Goal: Find specific page/section: Find specific page/section

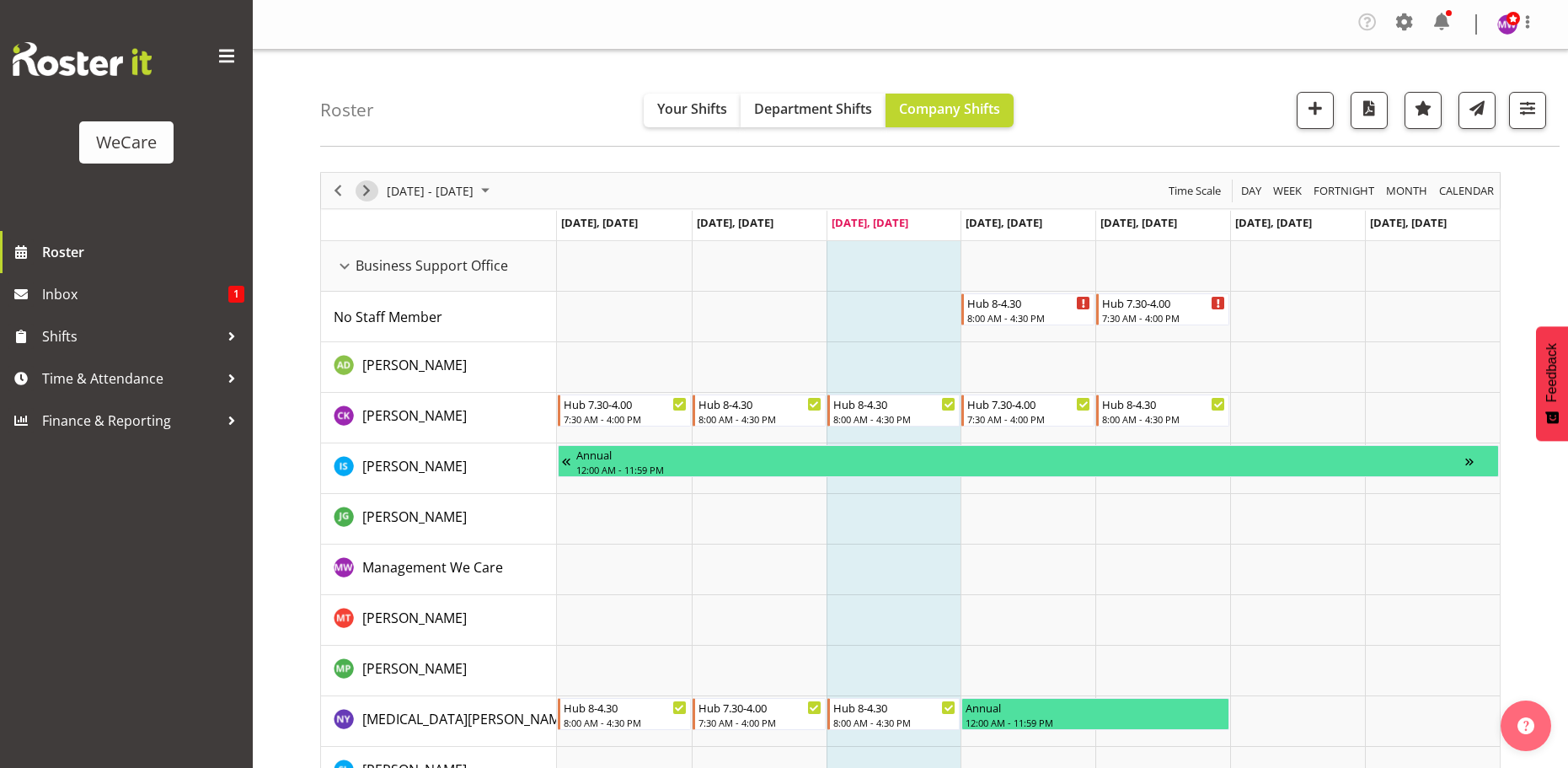
click at [357, 191] on span "Next" at bounding box center [366, 191] width 20 height 21
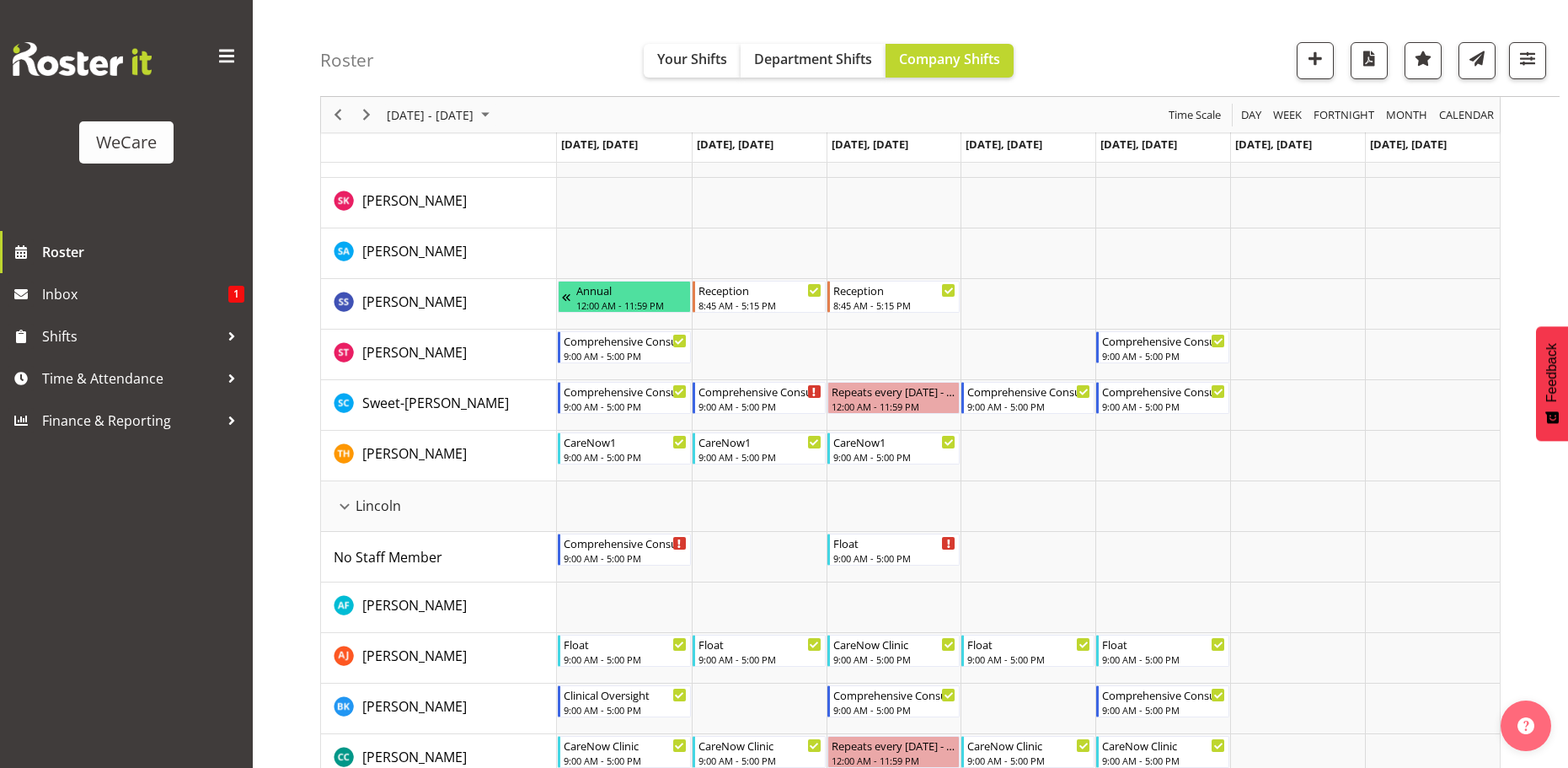
scroll to position [3455, 0]
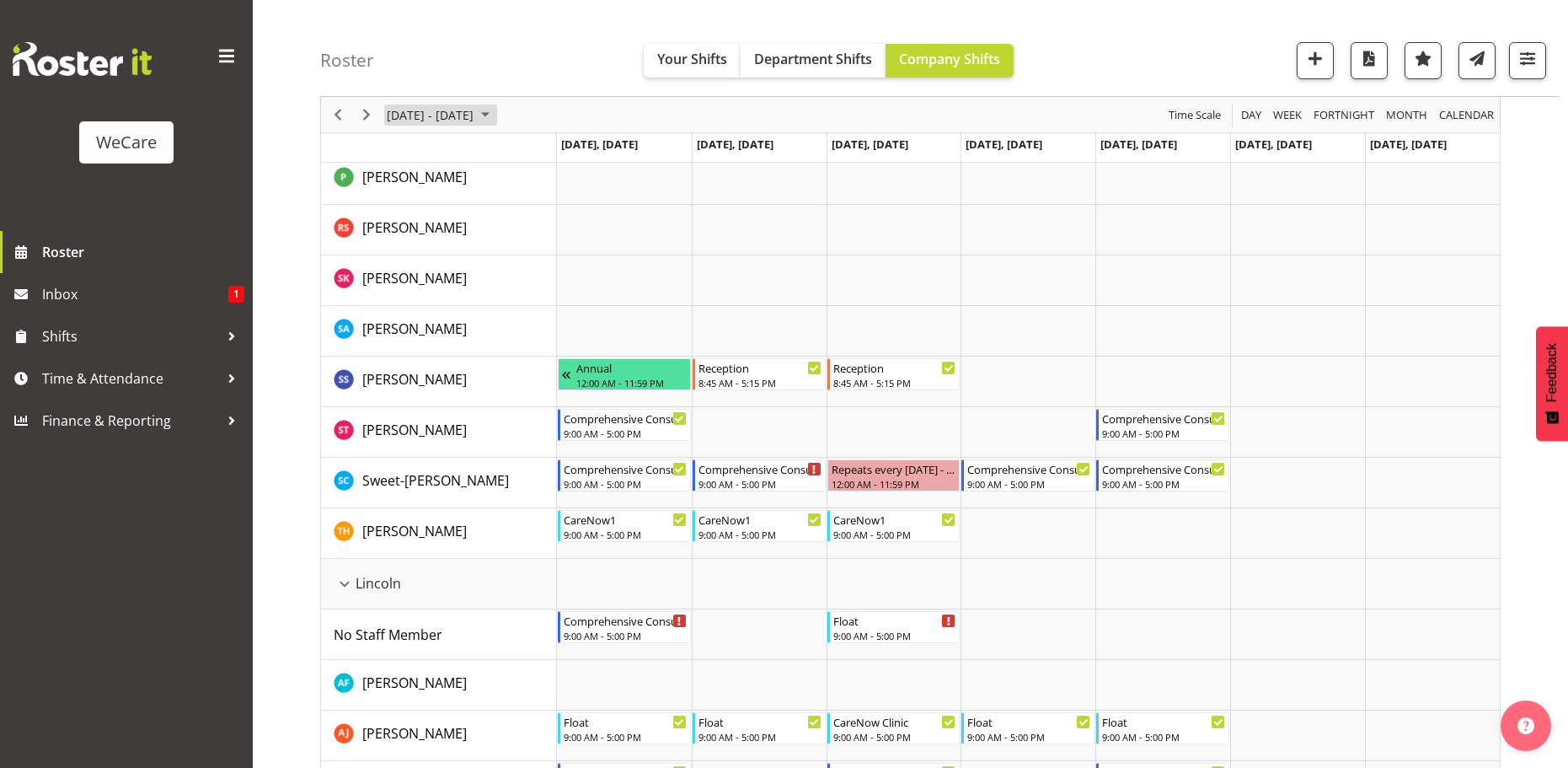
click at [495, 117] on span "September 01 - 07, 2025" at bounding box center [485, 115] width 20 height 21
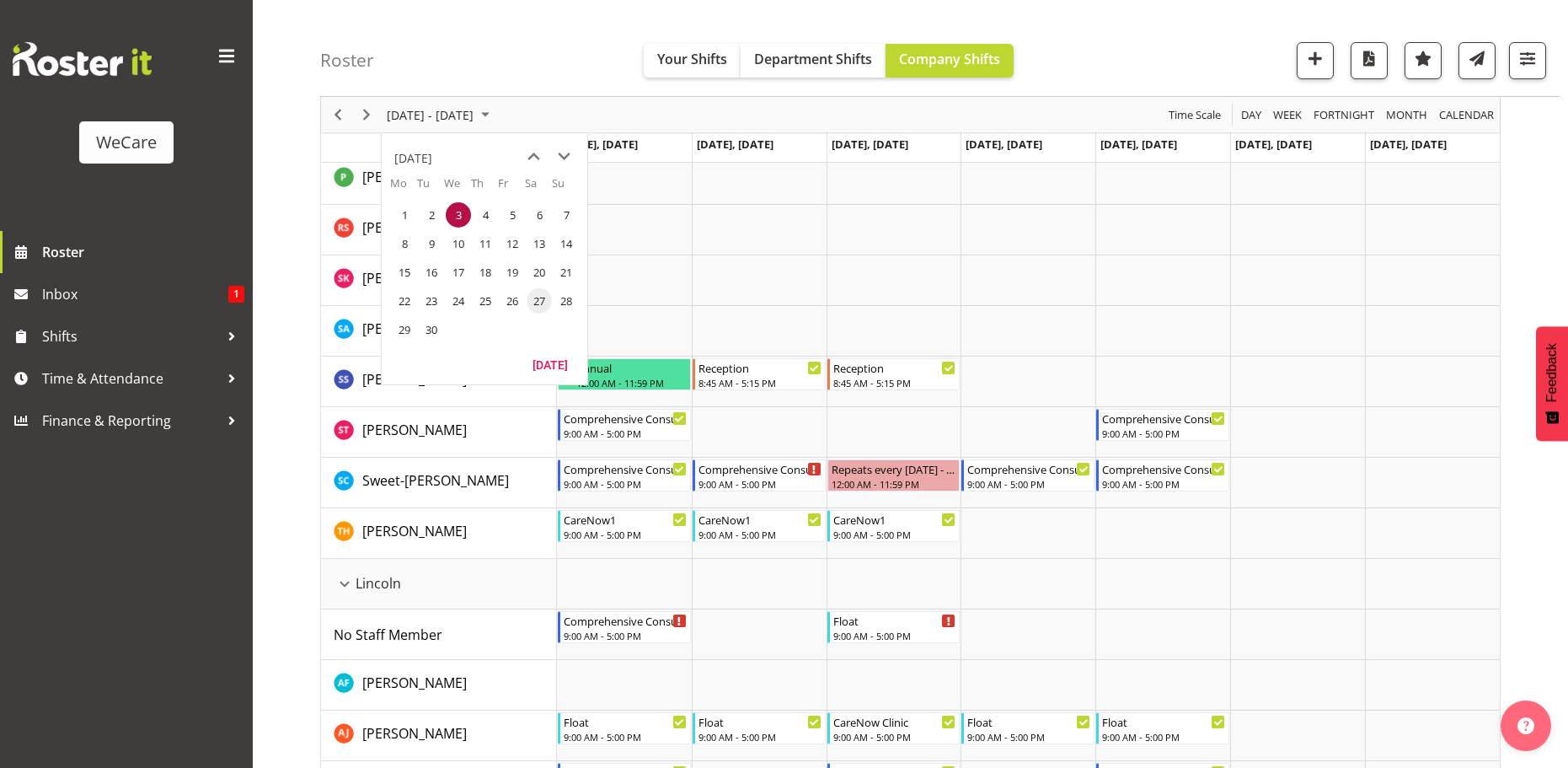
click at [537, 295] on span "27" at bounding box center [539, 301] width 25 height 25
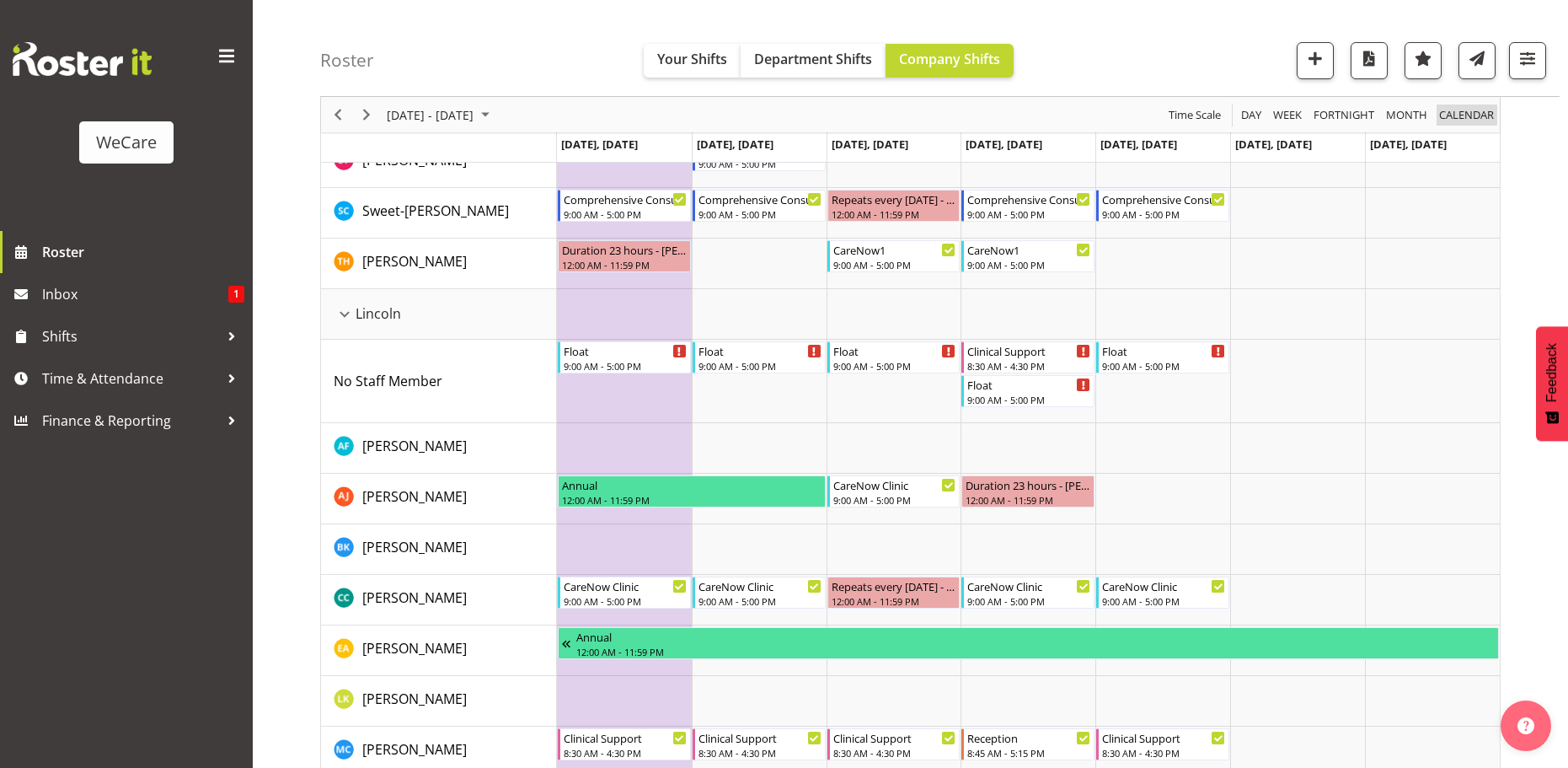
scroll to position [4059, 0]
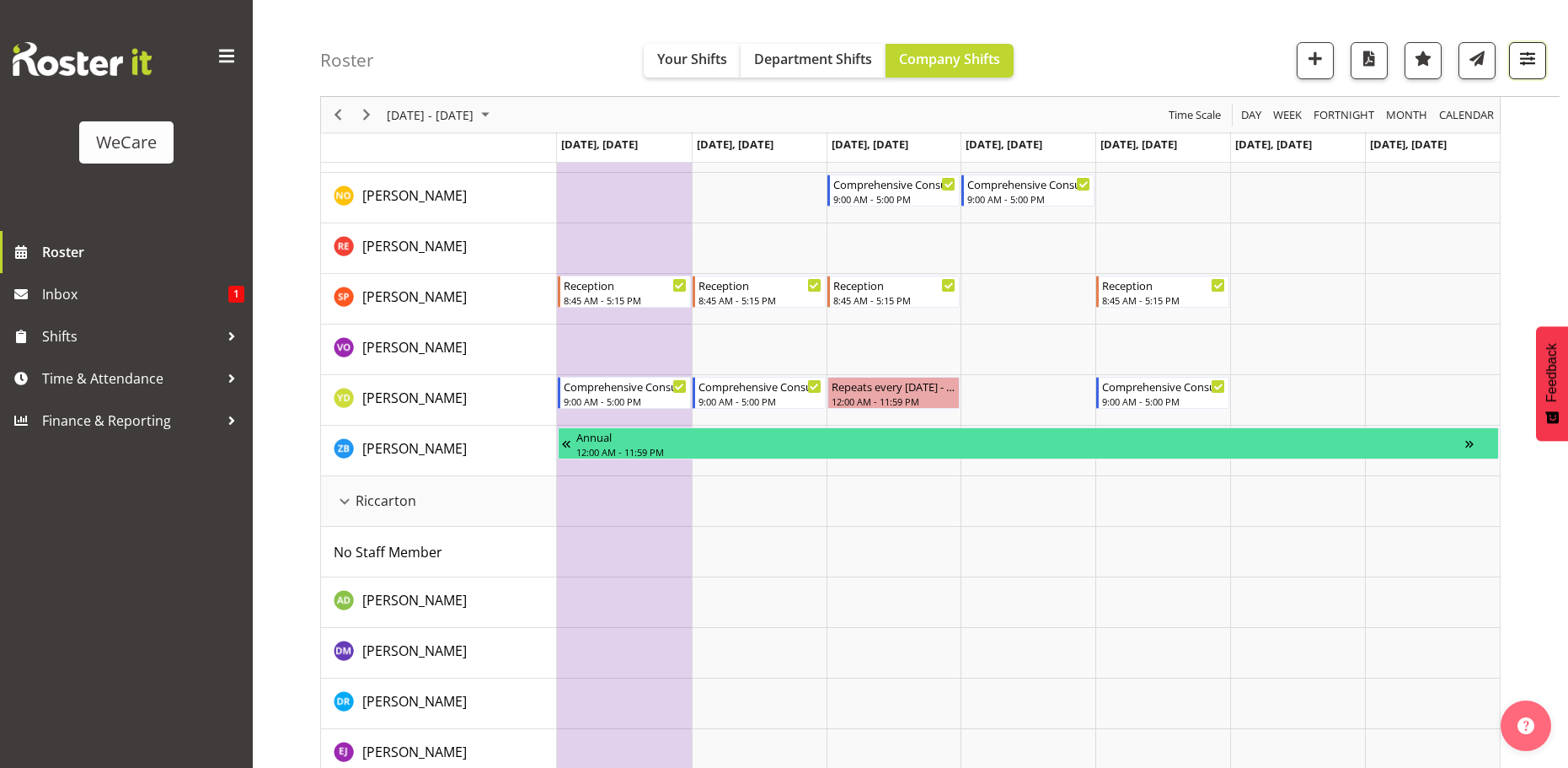
click at [1524, 66] on span "button" at bounding box center [1527, 58] width 22 height 22
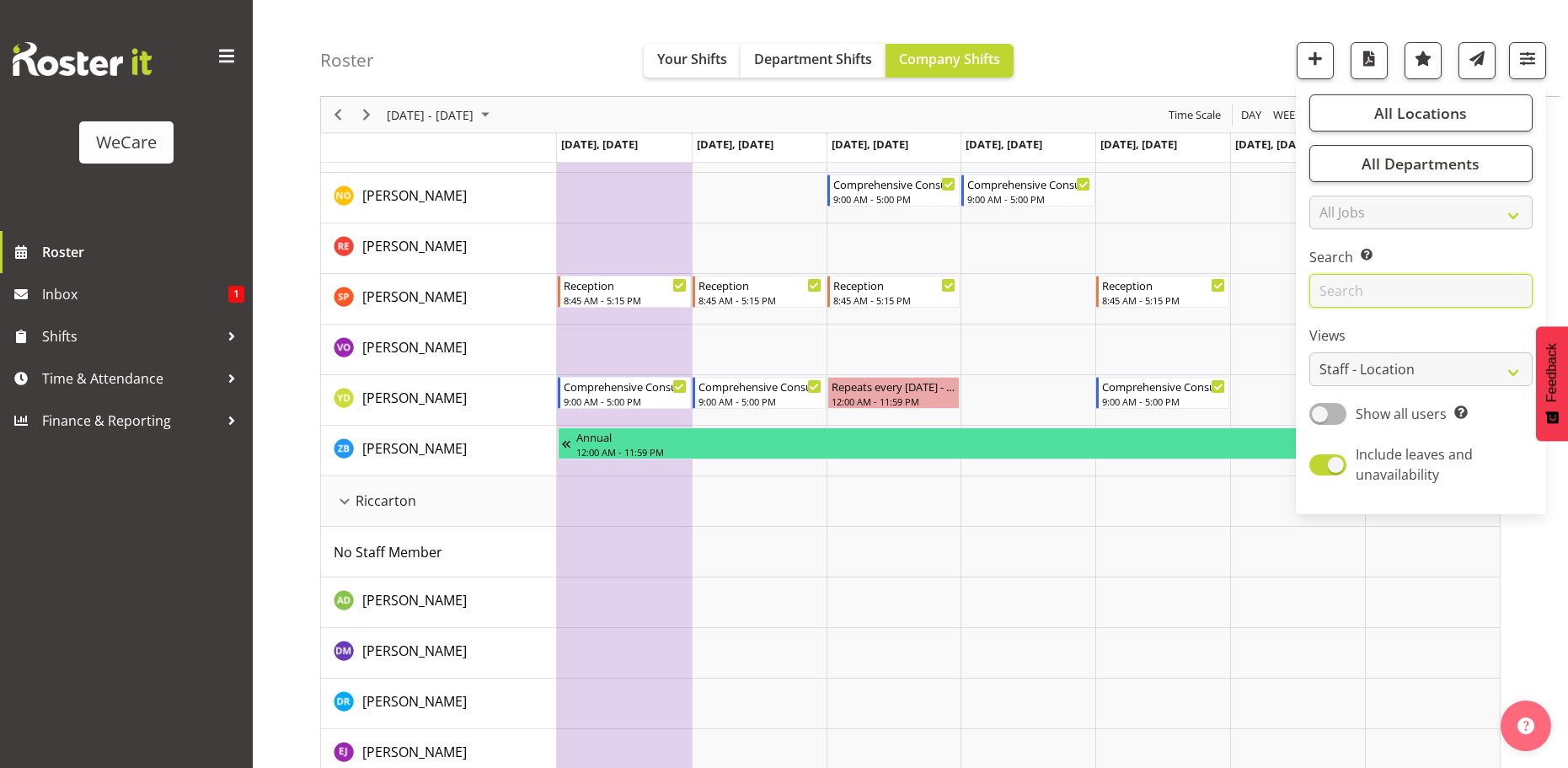
click at [1378, 284] on input "text" at bounding box center [1421, 290] width 223 height 34
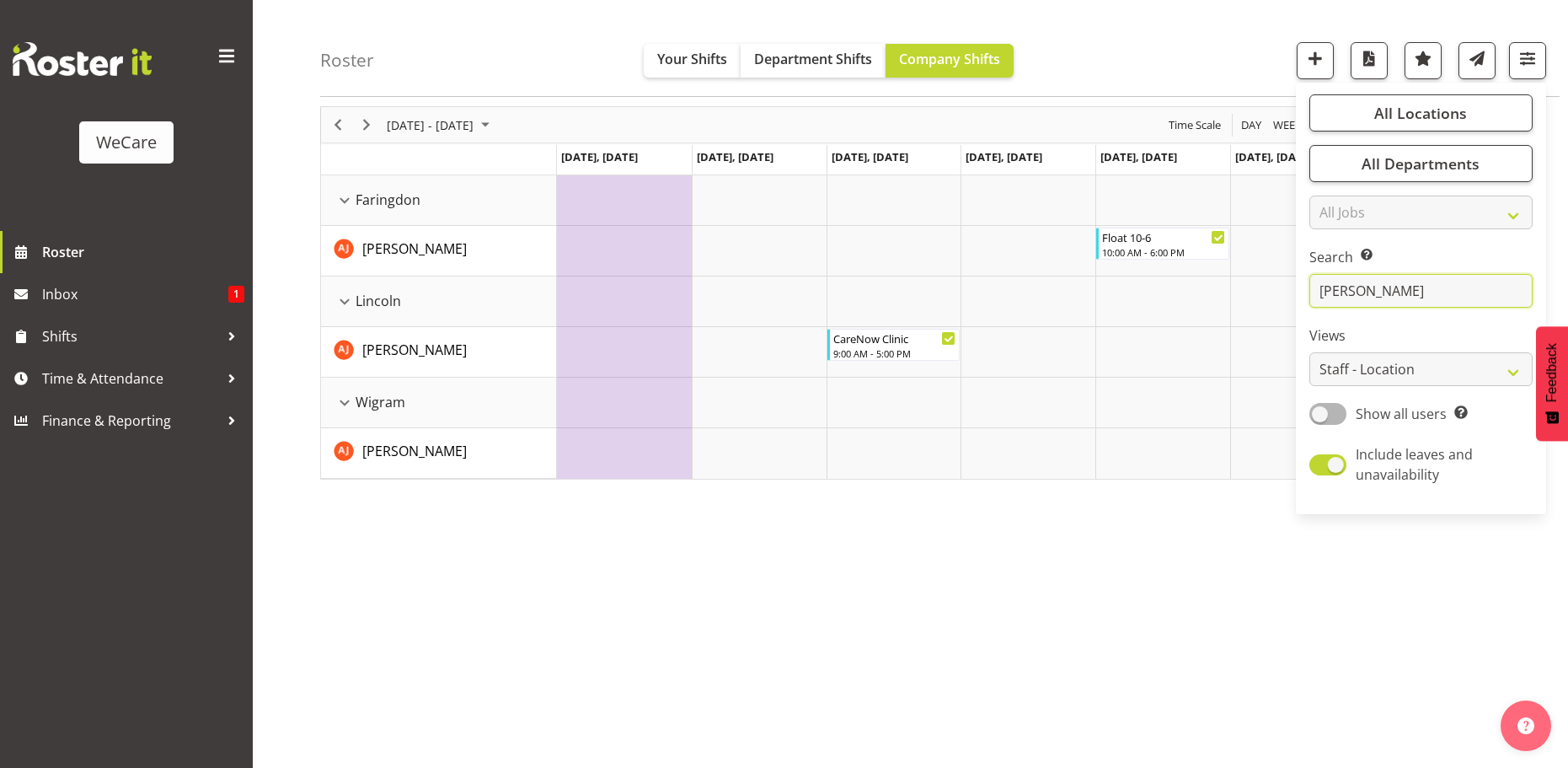
scroll to position [0, 0]
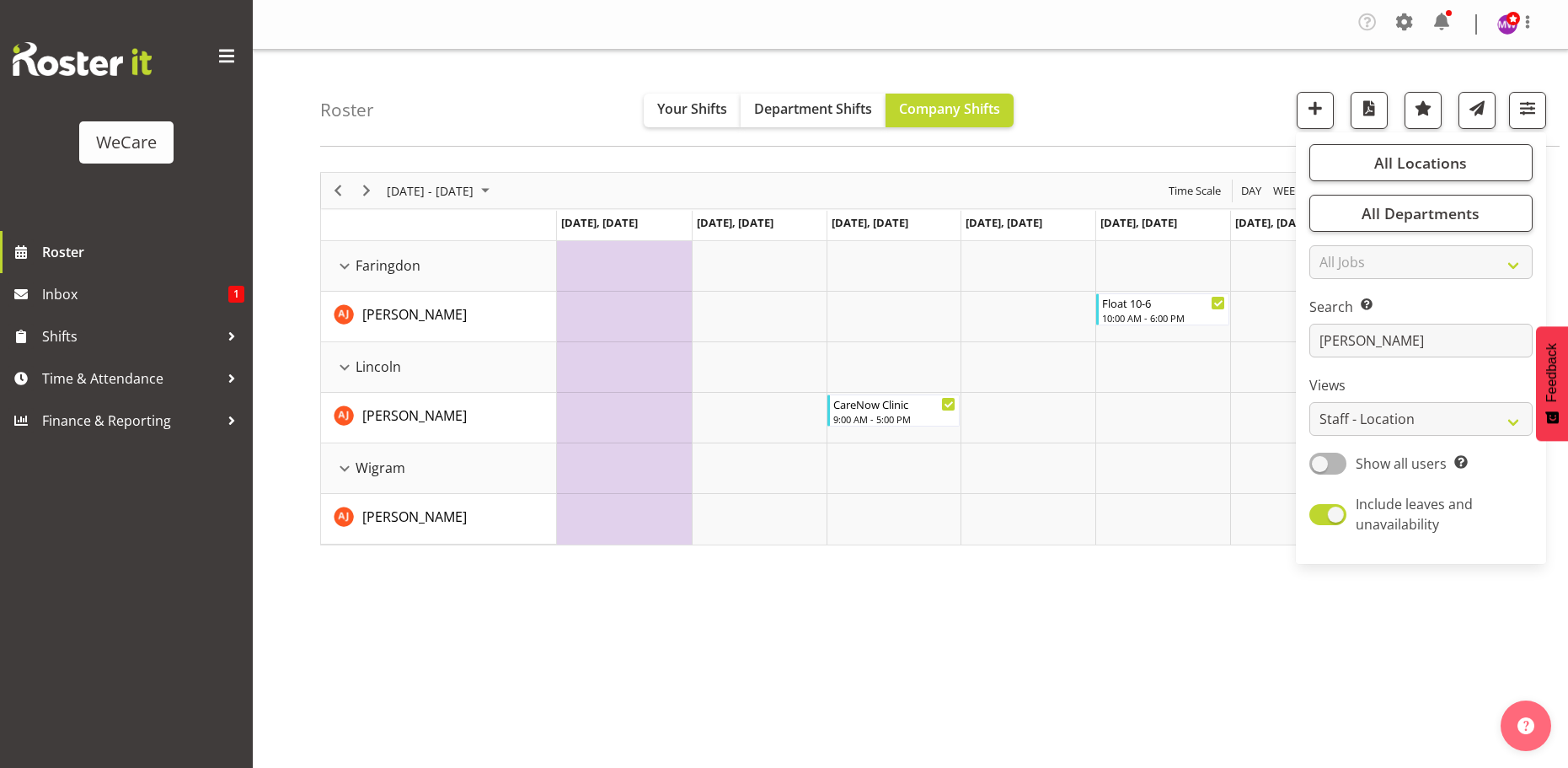
click at [1181, 685] on div "[DATE] - [DATE] [DATE] Day Week Fortnight Month calendar Month Agenda Time Scal…" at bounding box center [943, 496] width 1247 height 674
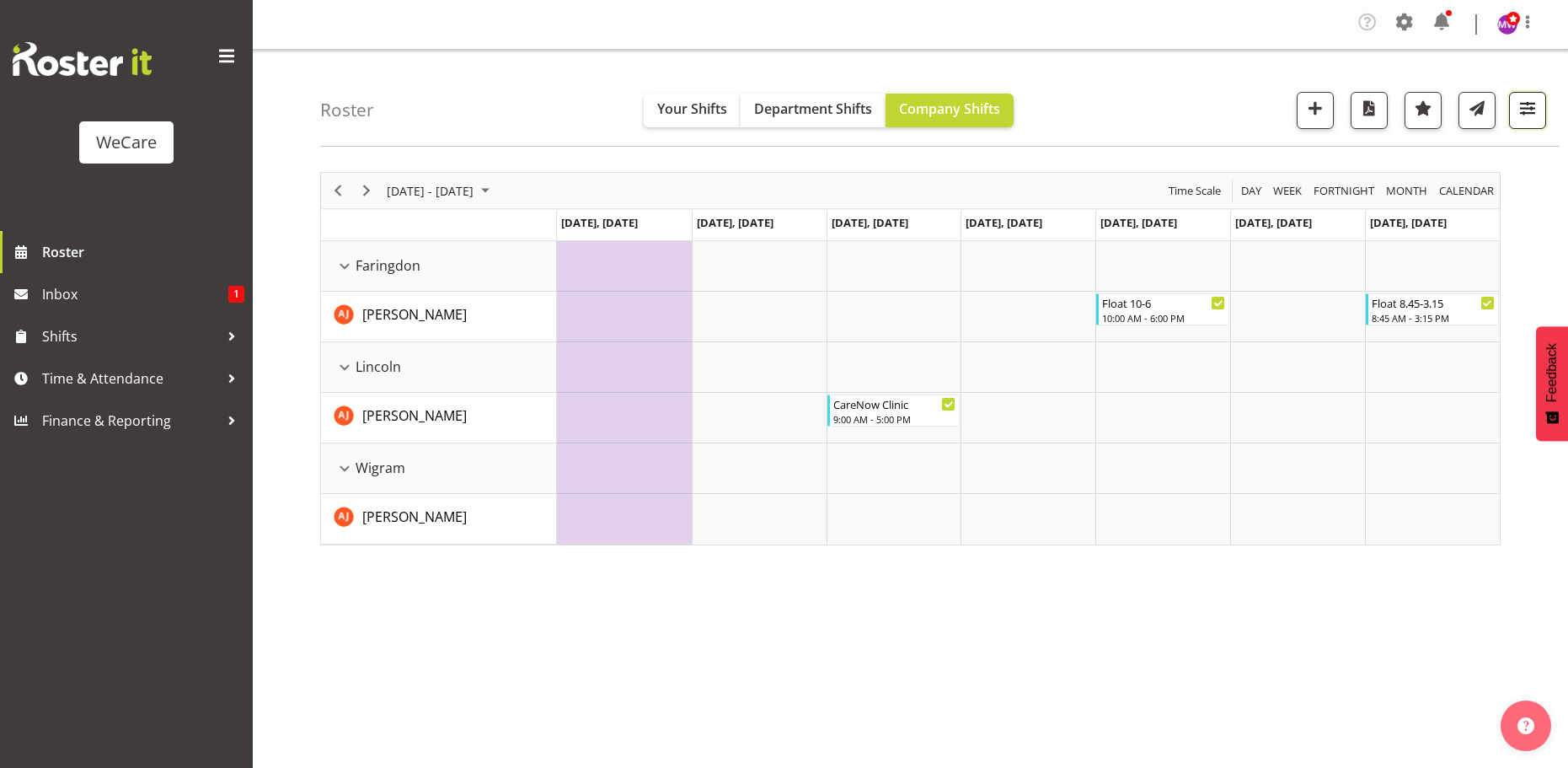
click at [1531, 105] on span "button" at bounding box center [1527, 107] width 22 height 22
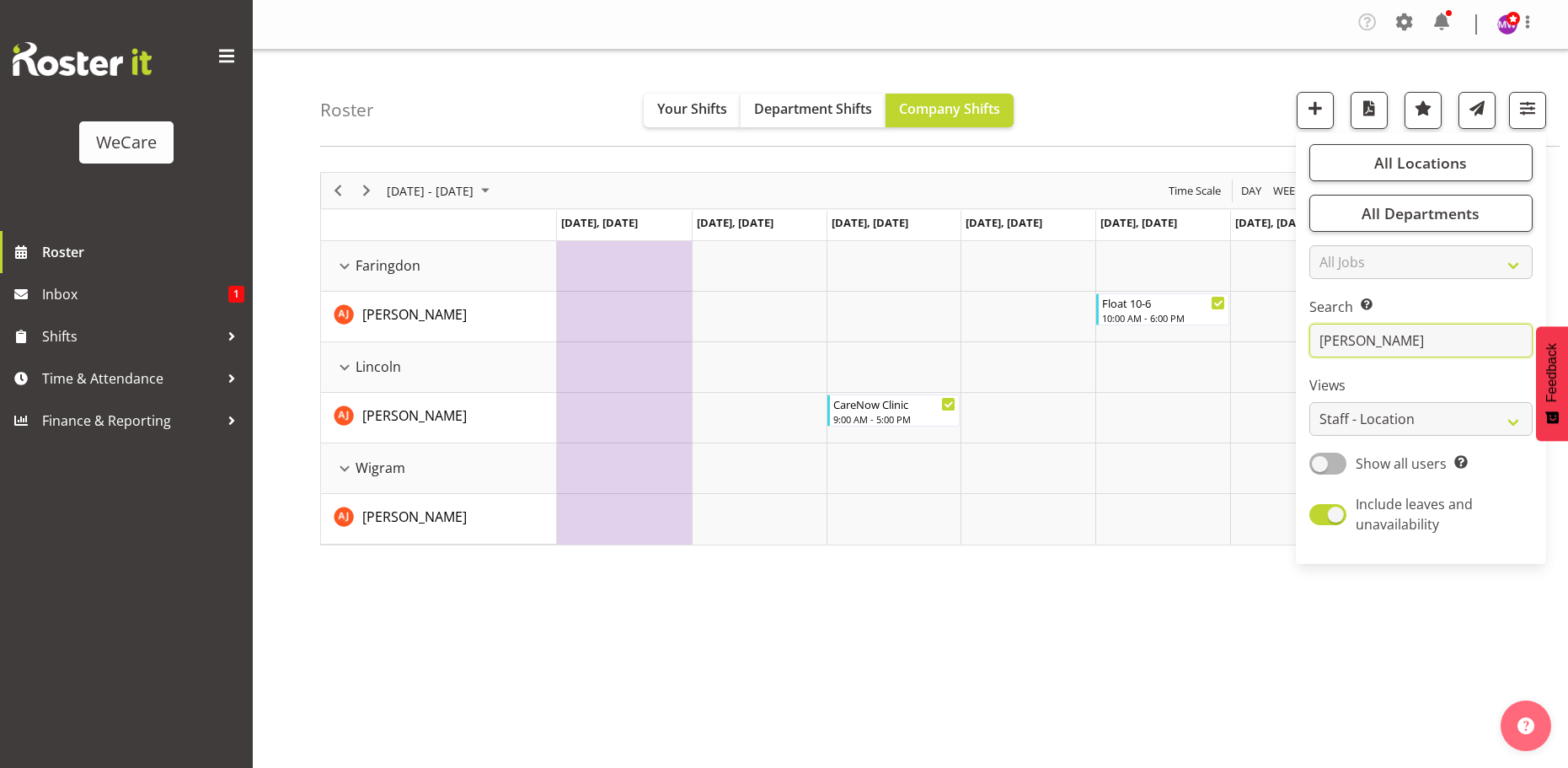
click at [1352, 343] on input "[PERSON_NAME]" at bounding box center [1421, 340] width 223 height 34
type input "a"
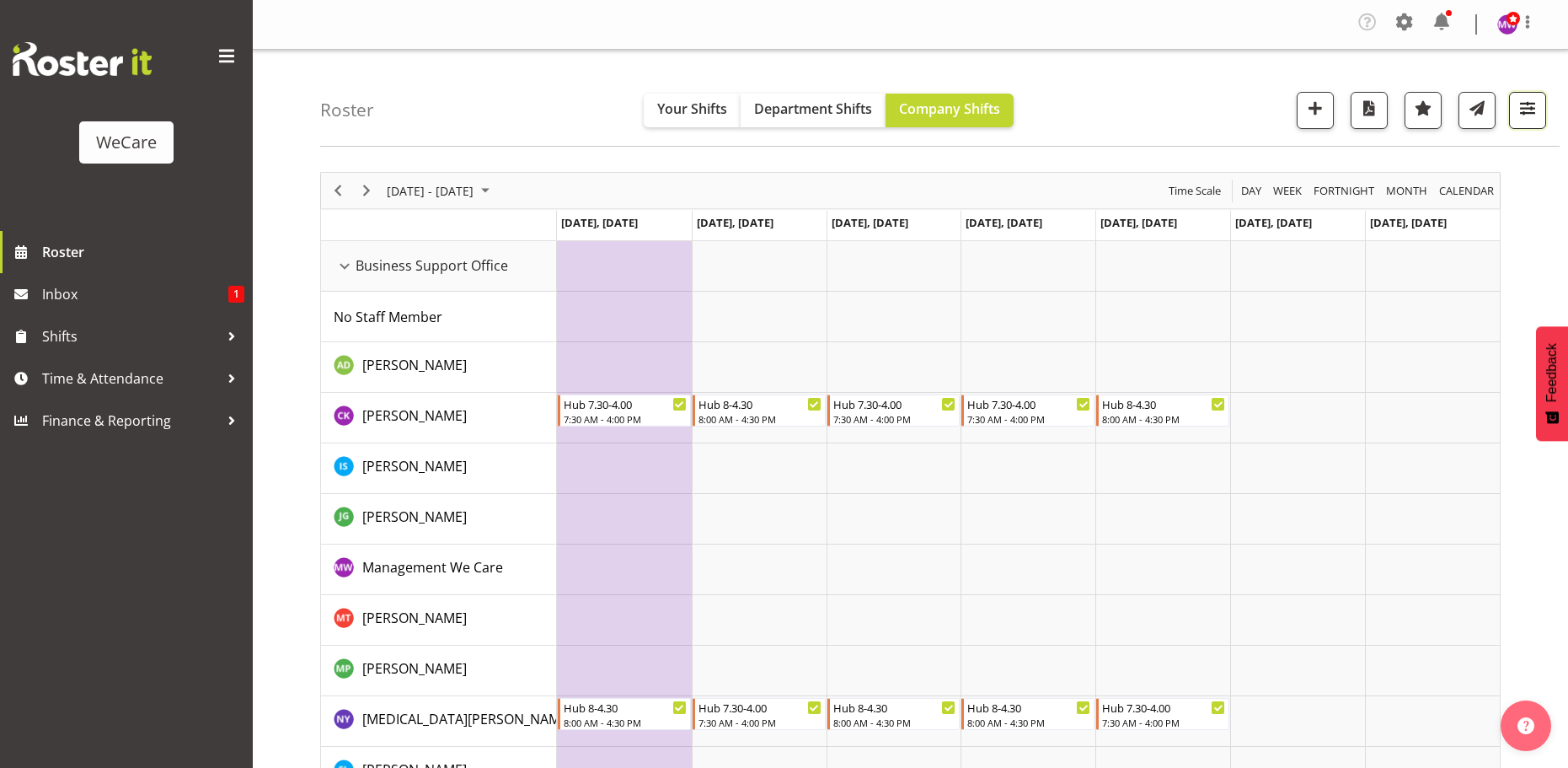
click at [1520, 126] on button "button" at bounding box center [1527, 110] width 37 height 37
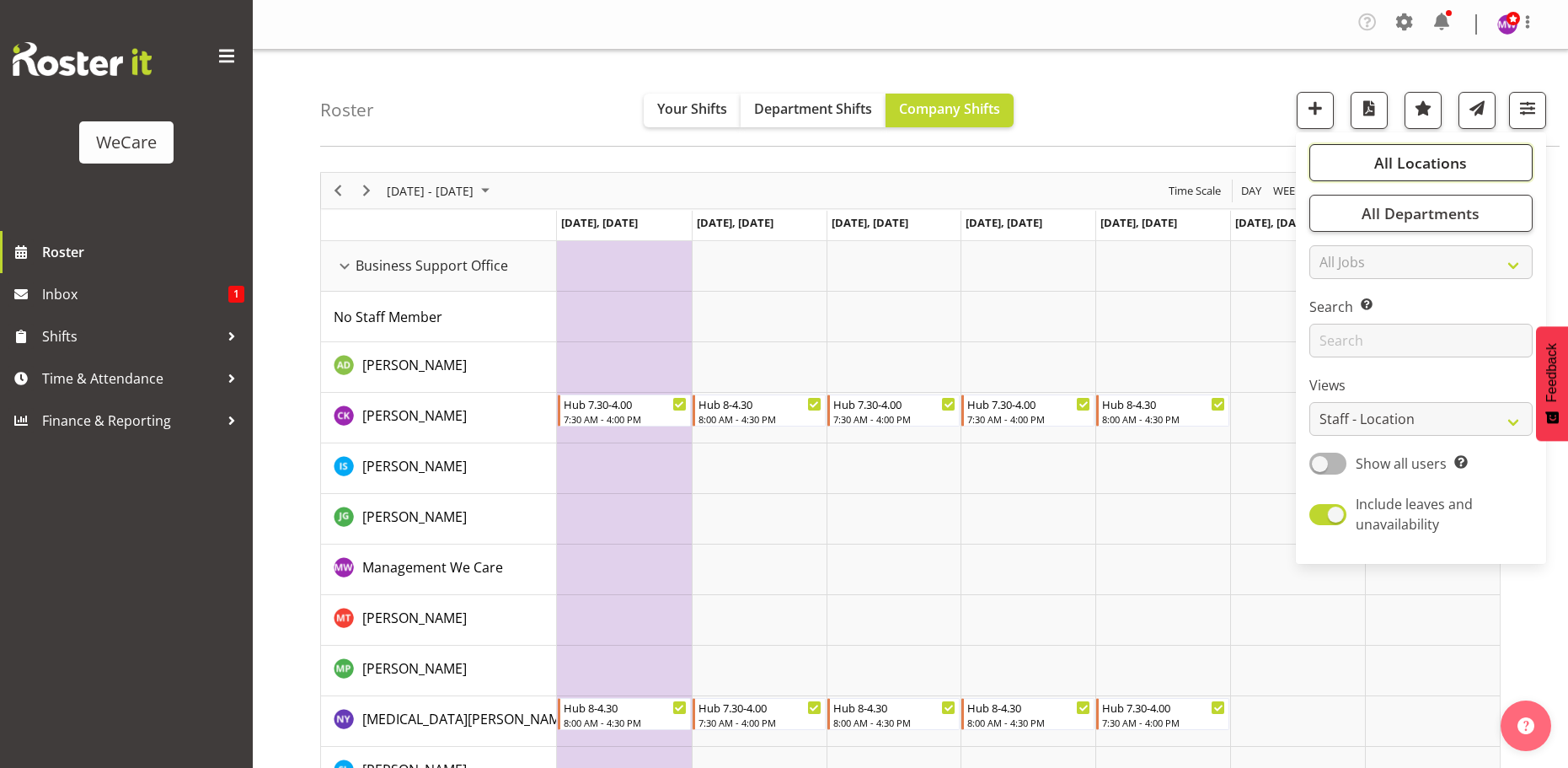
click at [1456, 167] on span "All Locations" at bounding box center [1420, 162] width 92 height 20
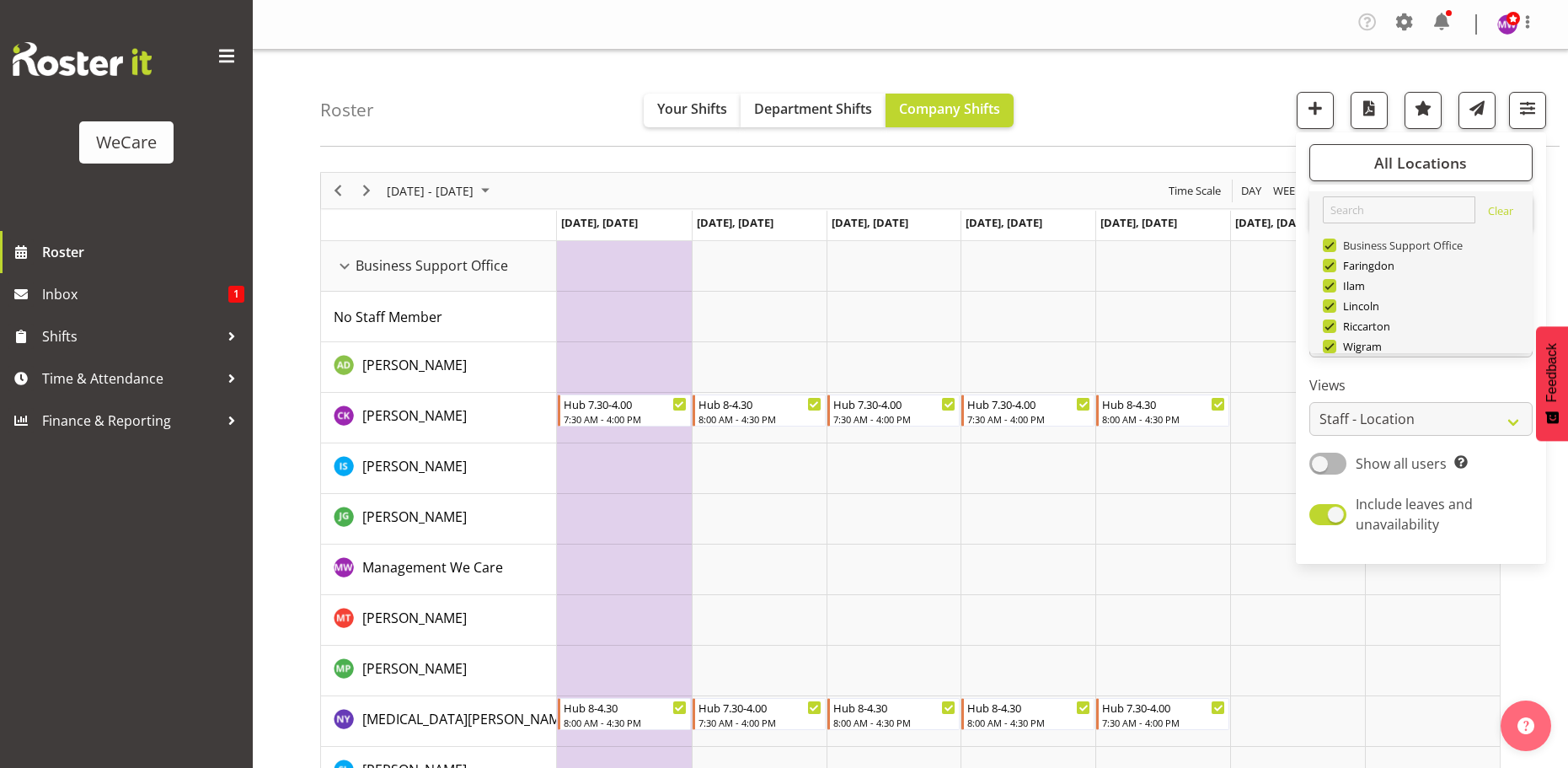
click at [1334, 239] on span at bounding box center [1328, 245] width 13 height 13
click at [1334, 240] on input "Business Support Office" at bounding box center [1327, 245] width 11 height 11
checkbox input "false"
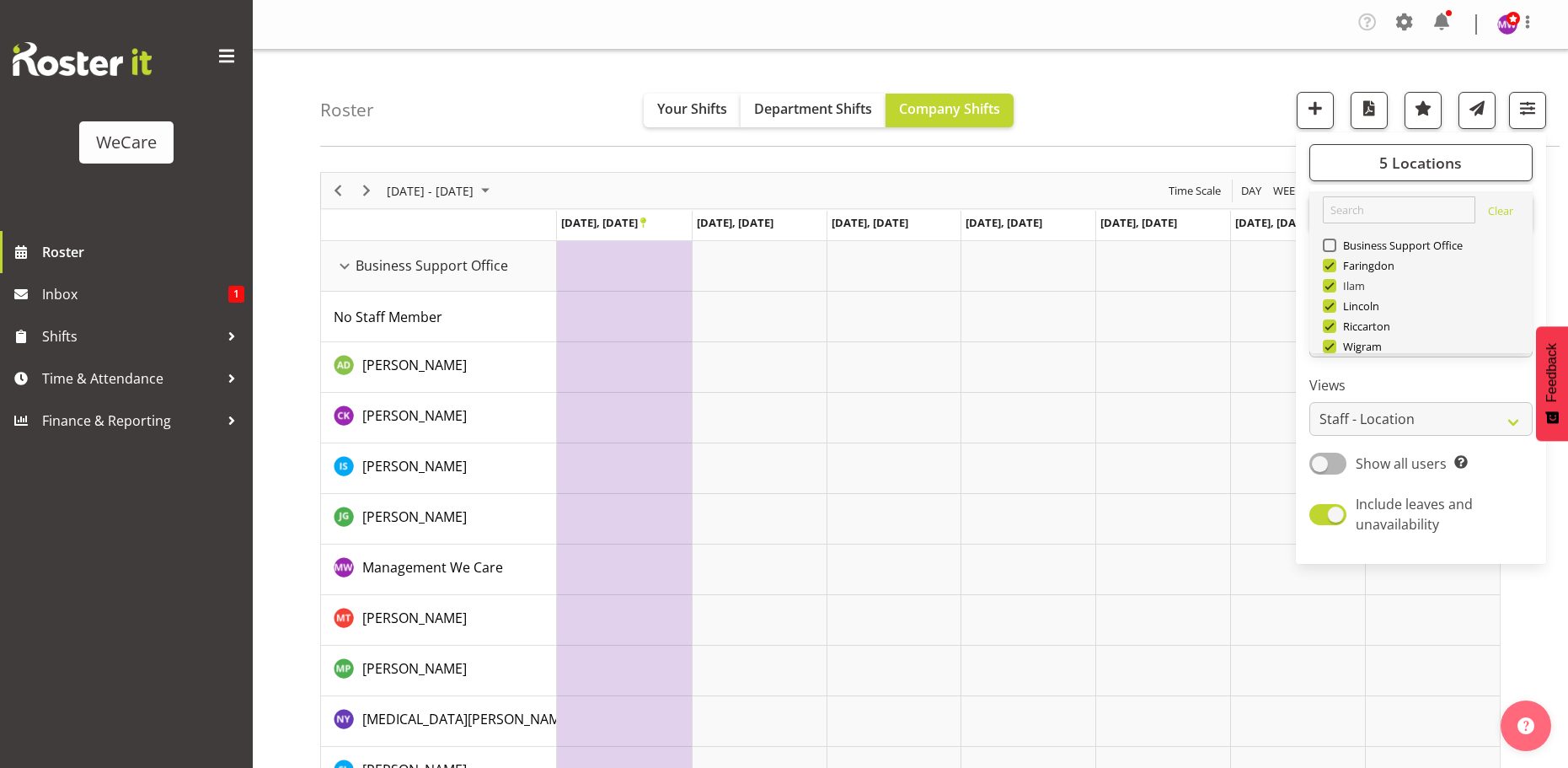
click at [0, 0] on div "Timeline Week of September 27, 2025" at bounding box center [0, 0] width 0 height 0
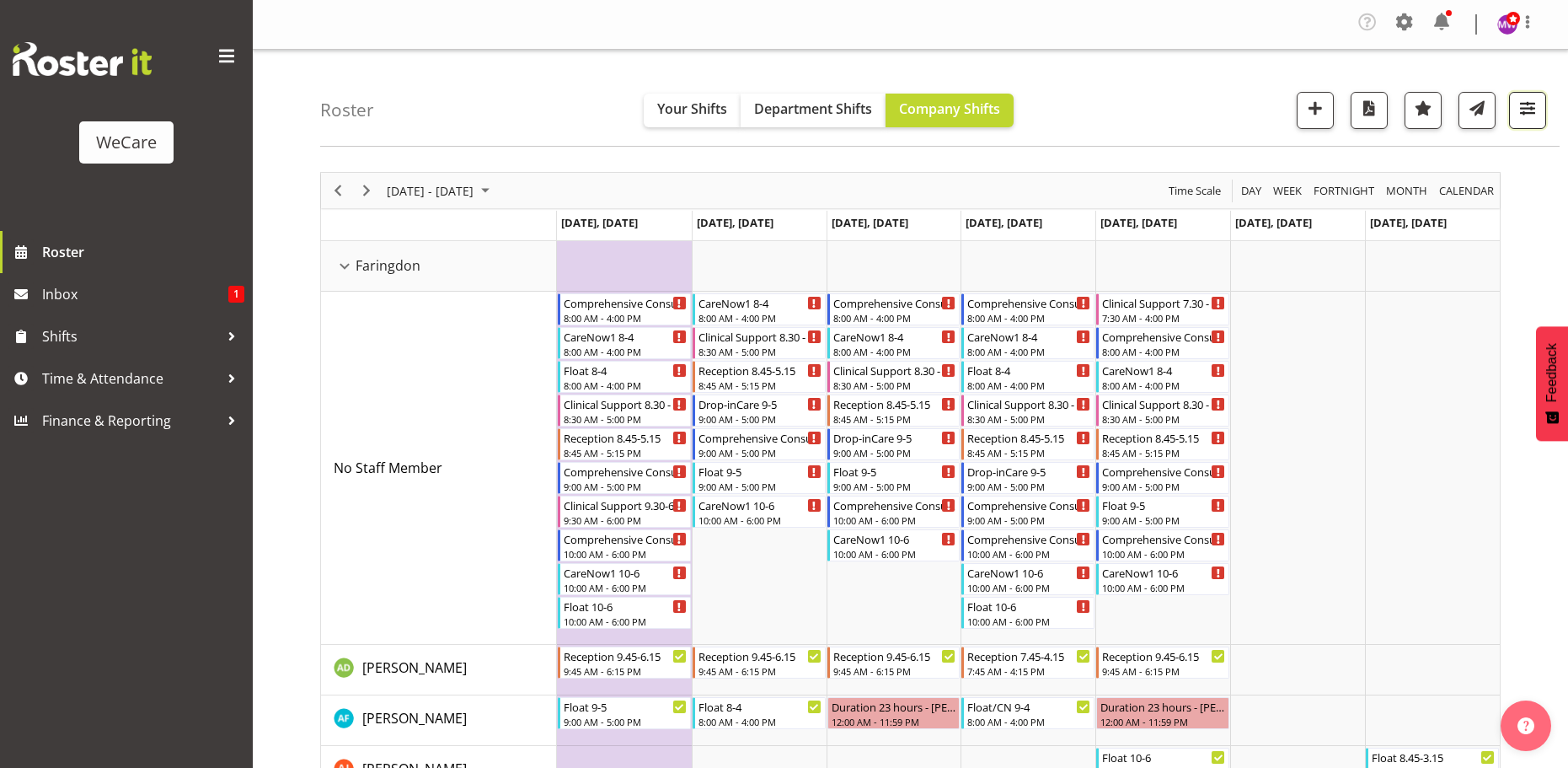
click at [1533, 112] on span "button" at bounding box center [1527, 107] width 22 height 22
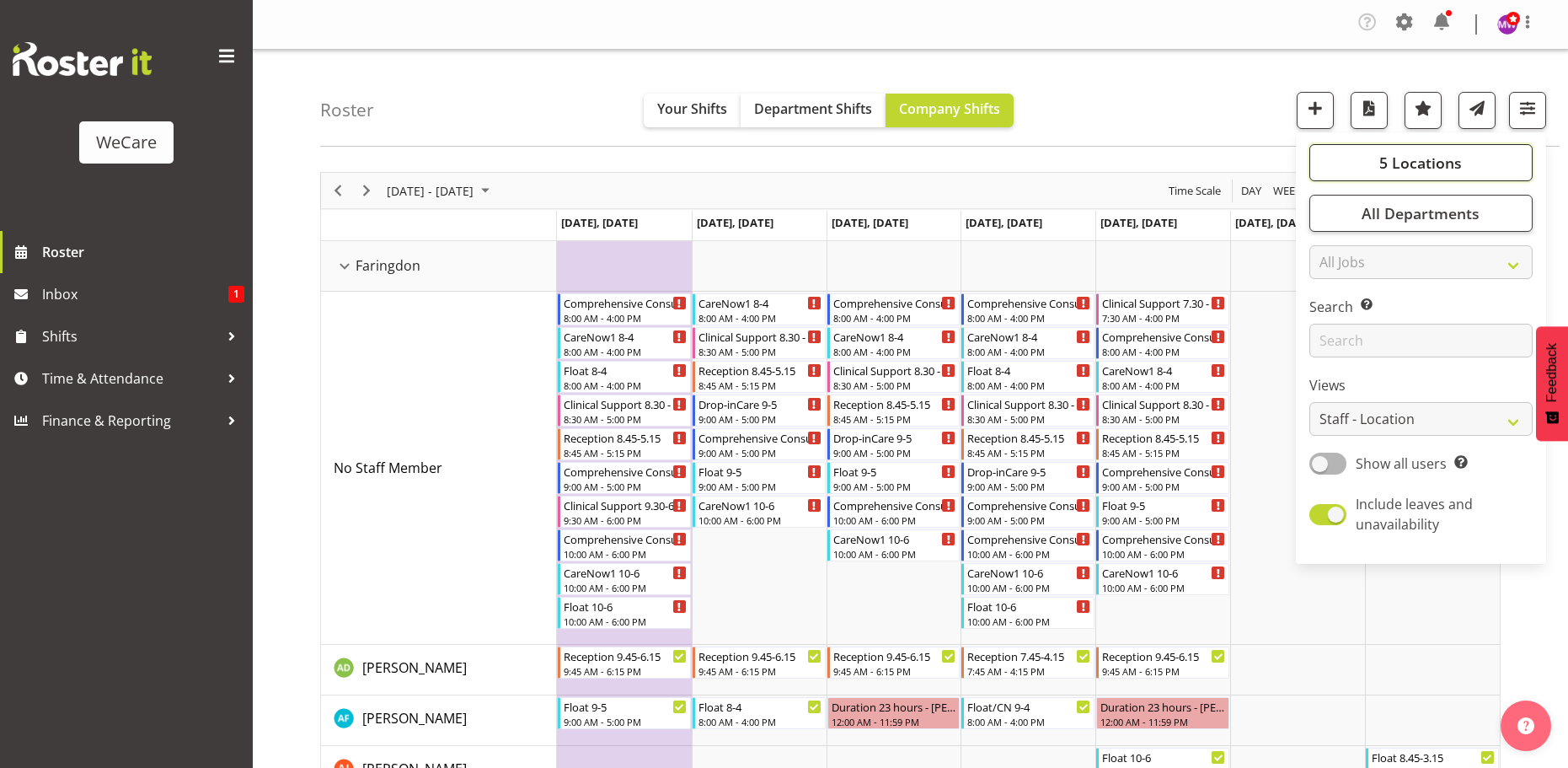
click at [1444, 159] on span "5 Locations" at bounding box center [1420, 162] width 83 height 20
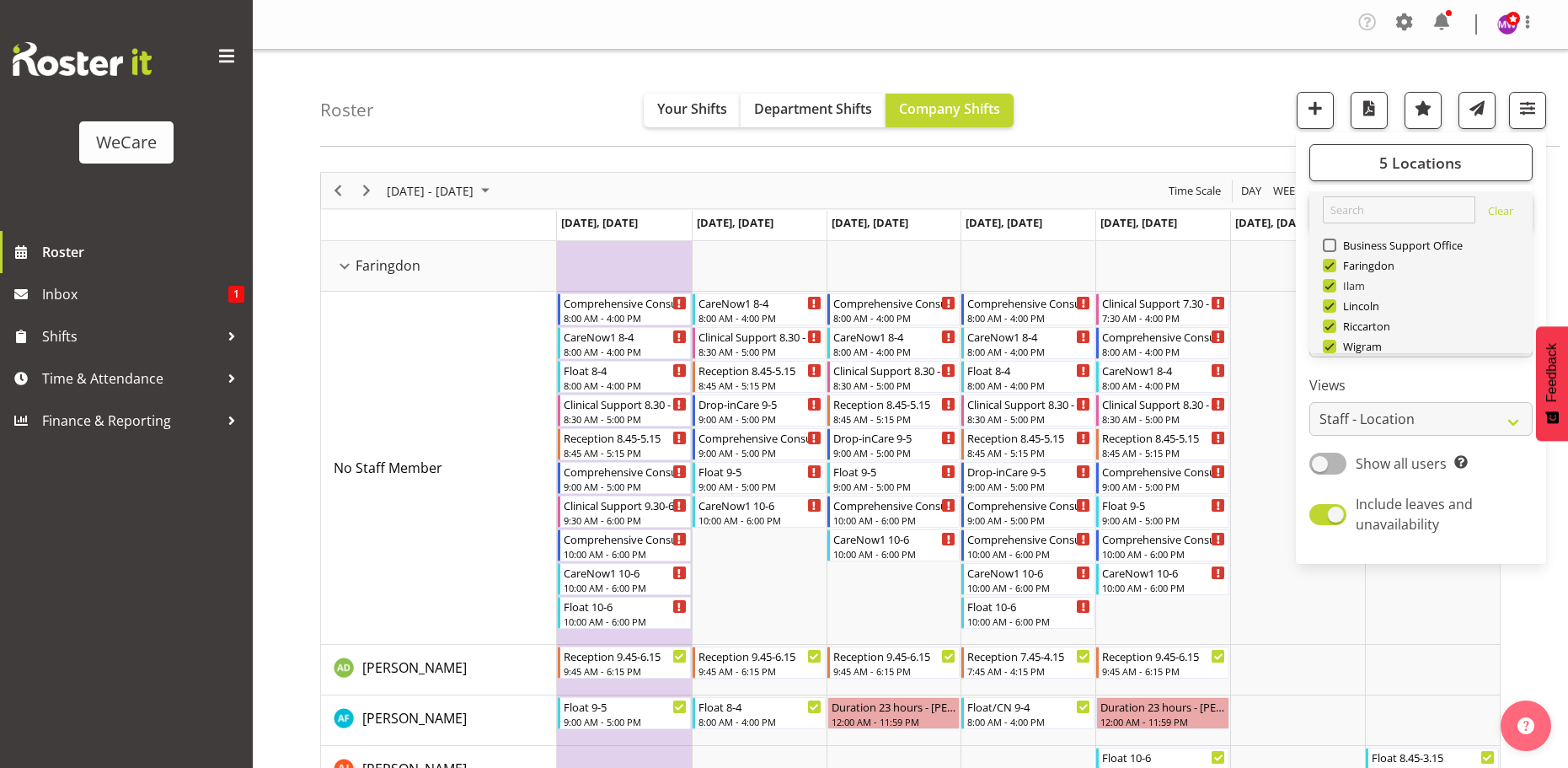
click at [1327, 282] on span at bounding box center [1328, 285] width 13 height 13
click at [1327, 282] on input "Ilam" at bounding box center [1327, 286] width 11 height 11
checkbox input "false"
click at [1328, 325] on span at bounding box center [1328, 325] width 13 height 13
click at [1328, 325] on input "Riccarton" at bounding box center [1327, 326] width 11 height 11
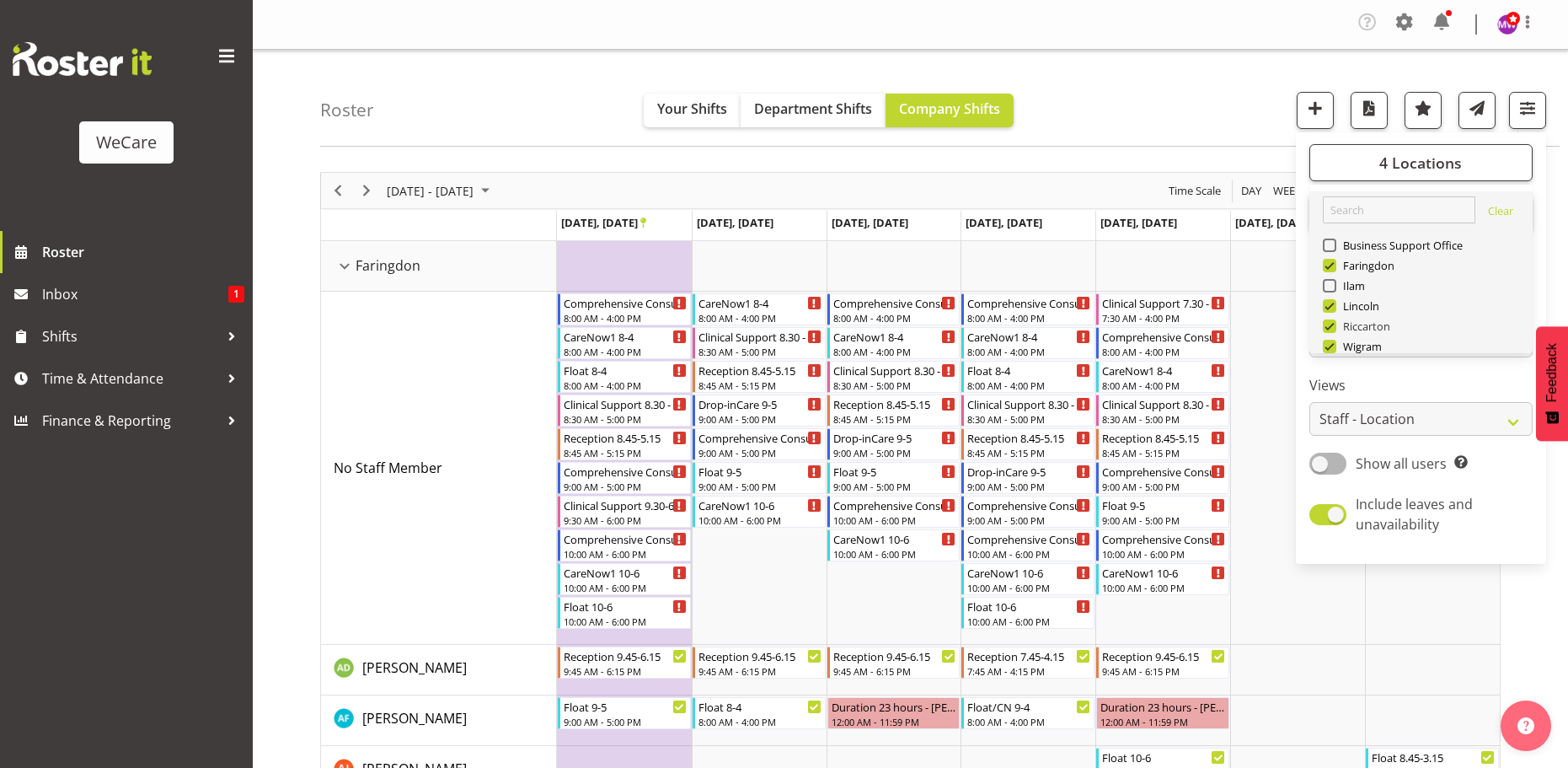
checkbox input "false"
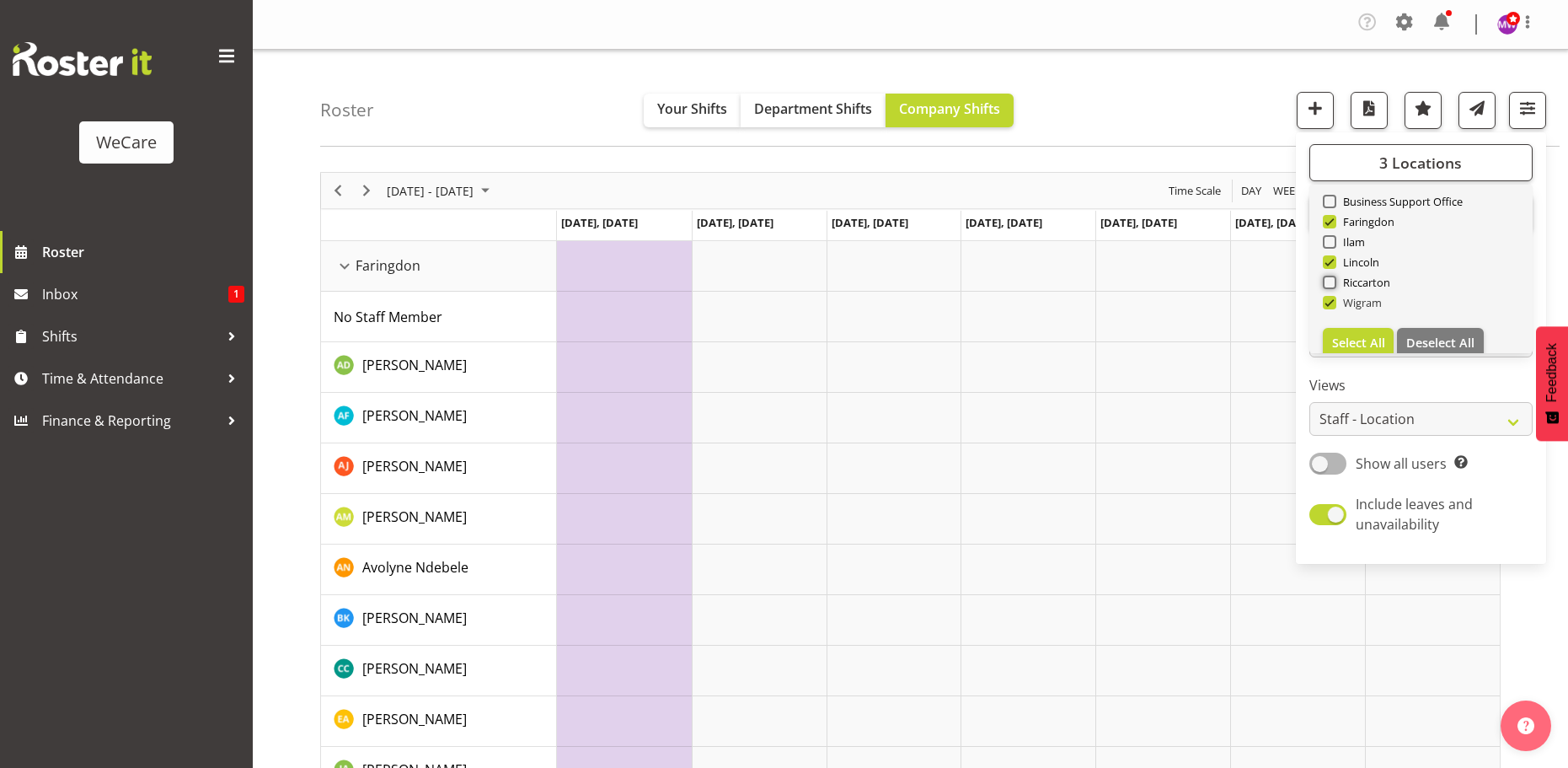
scroll to position [61, 0]
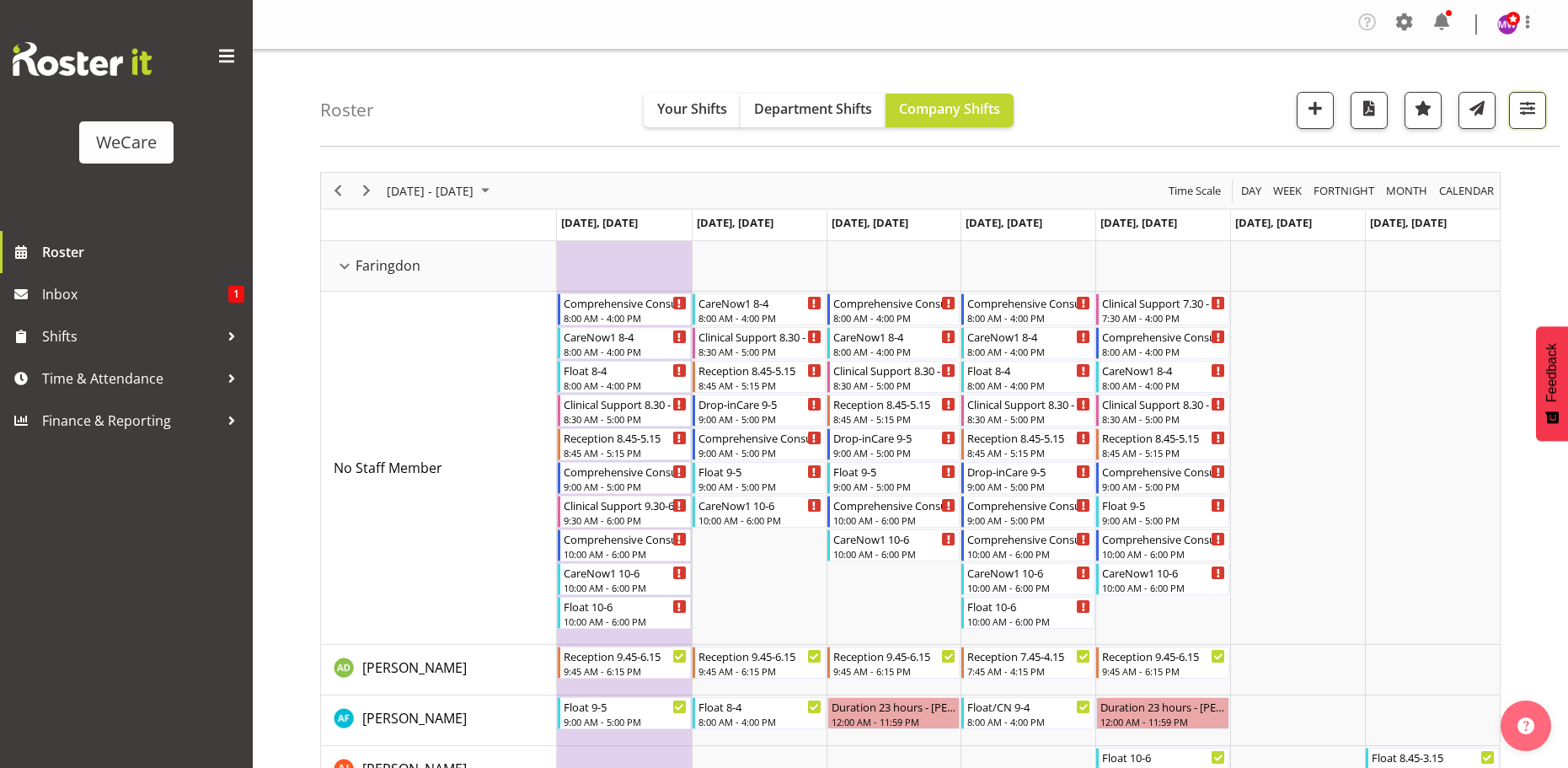
click at [1518, 104] on span "button" at bounding box center [1527, 107] width 22 height 22
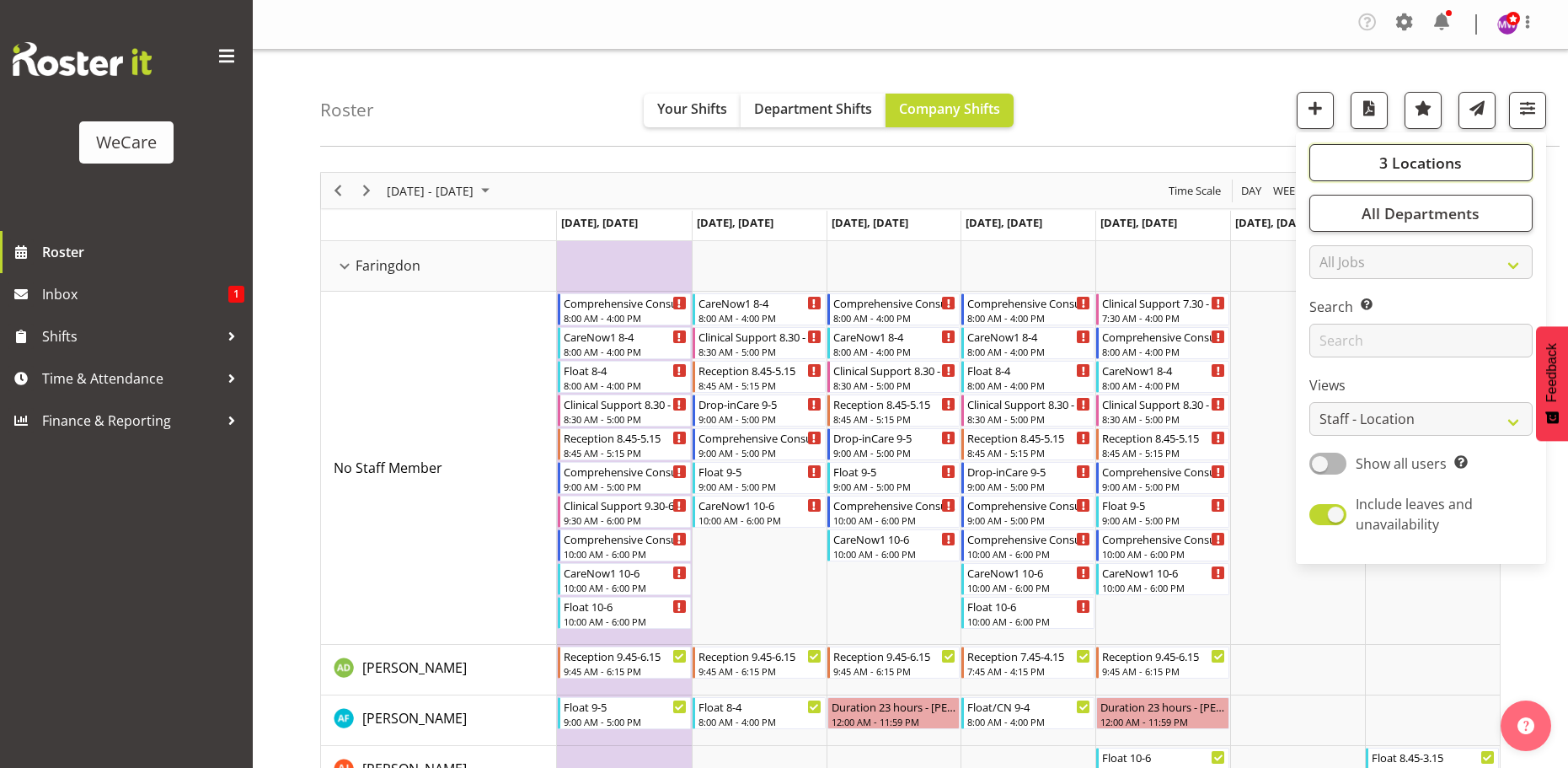
click at [1481, 162] on button "3 Locations" at bounding box center [1421, 162] width 223 height 37
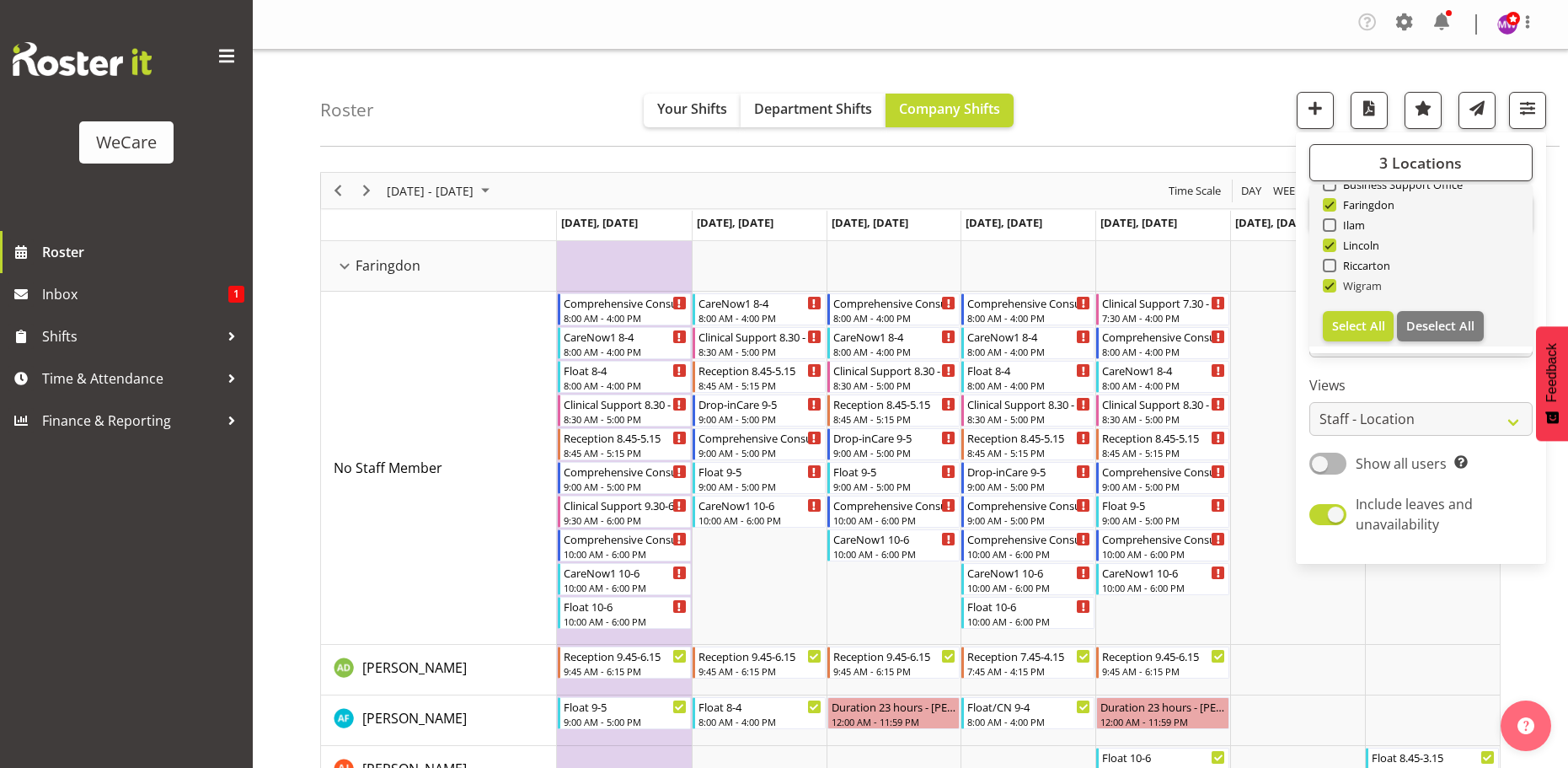
click at [1334, 282] on span at bounding box center [1328, 285] width 13 height 13
click at [1334, 282] on input "Wigram" at bounding box center [1327, 286] width 11 height 11
checkbox input "false"
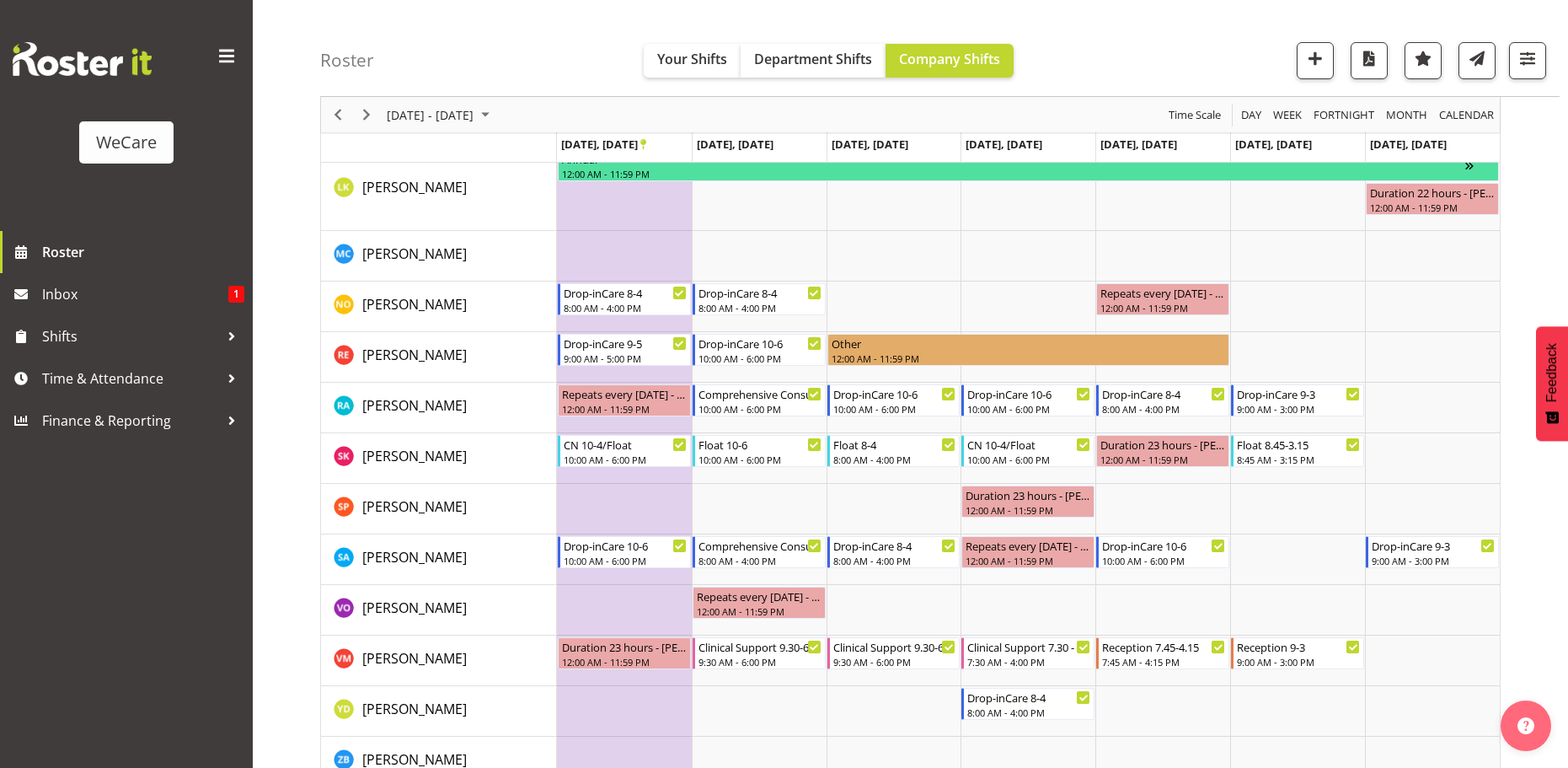
scroll to position [927, 0]
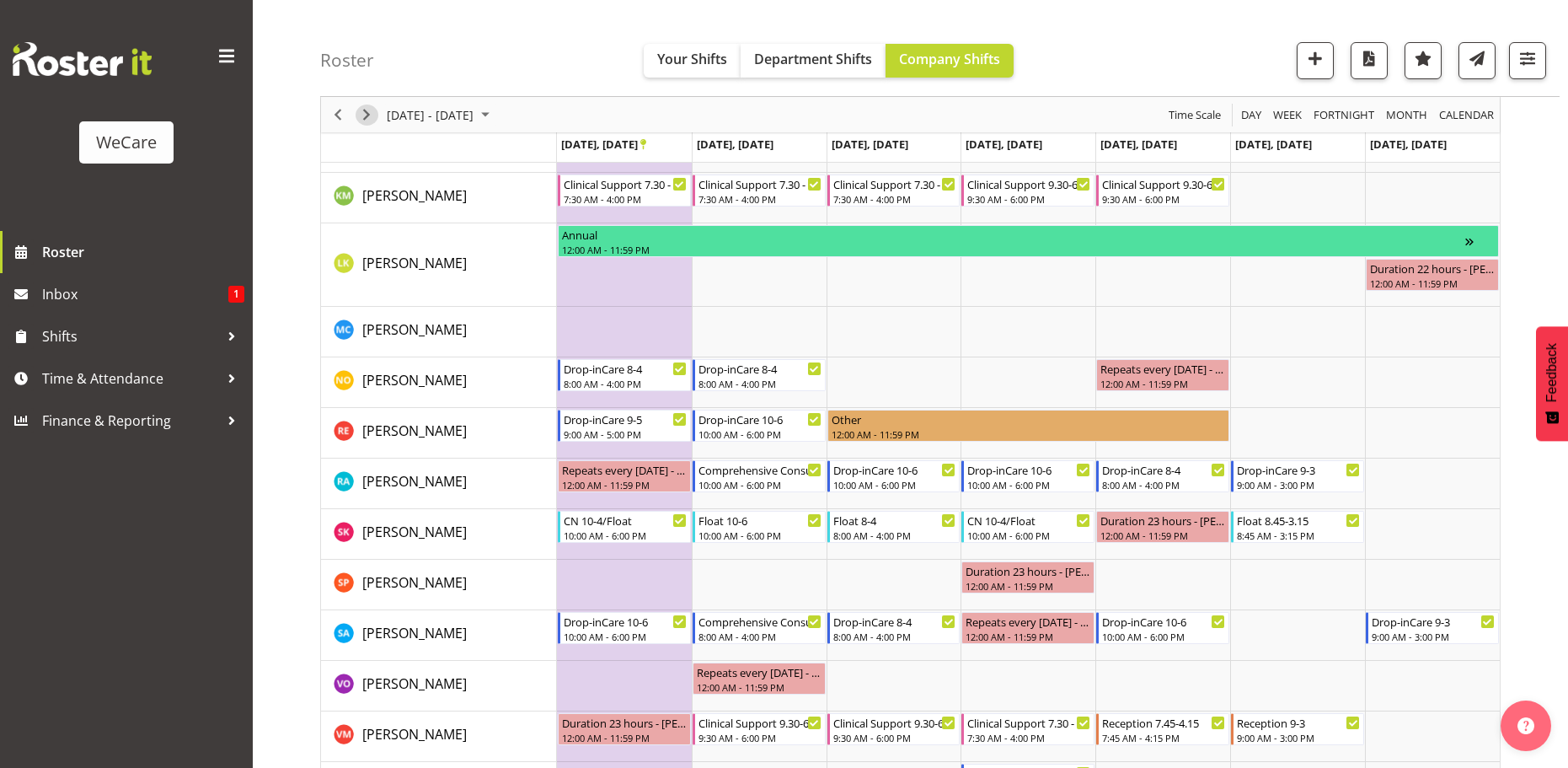
click at [362, 110] on span "Next" at bounding box center [366, 115] width 20 height 21
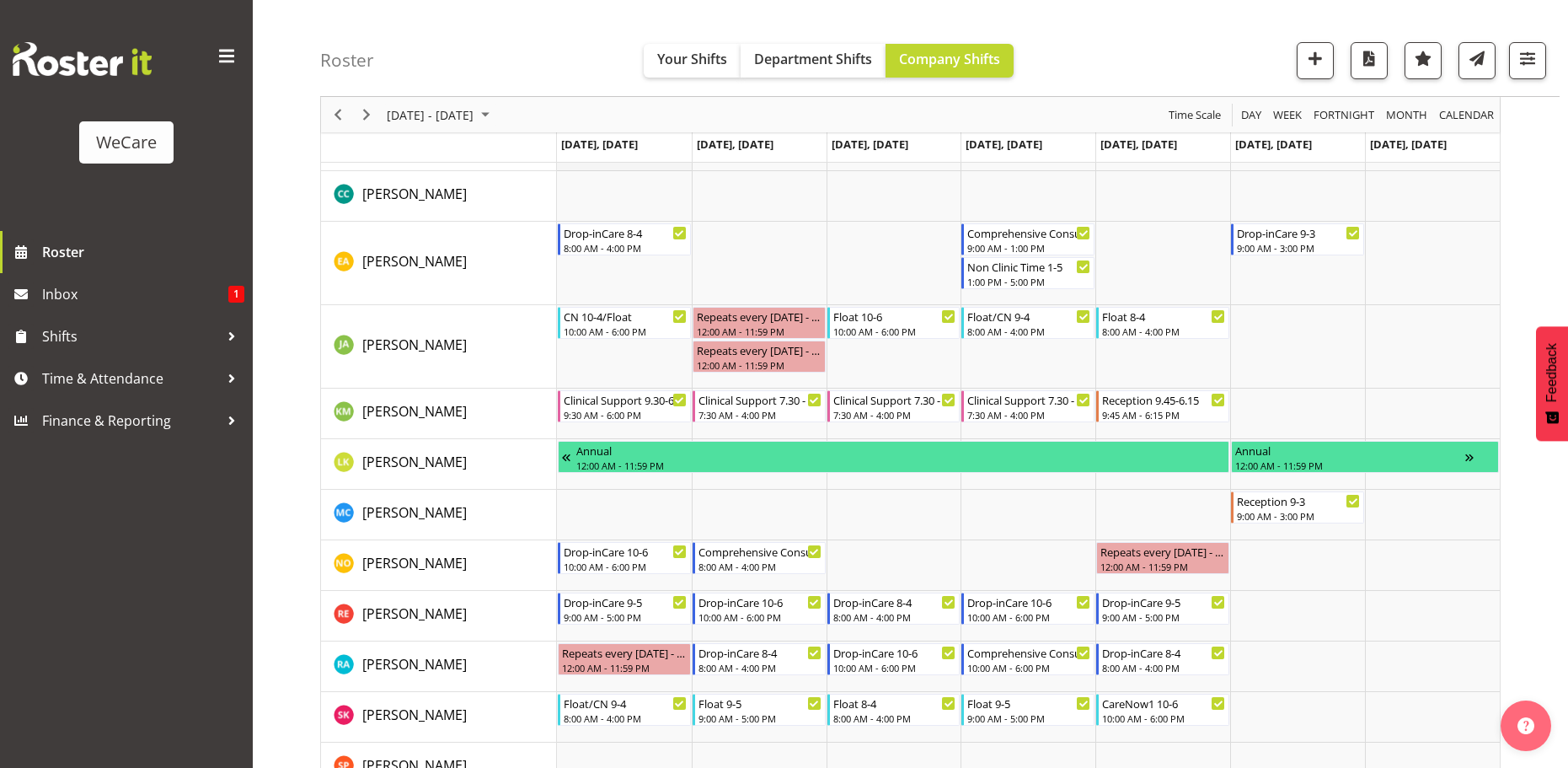
scroll to position [758, 0]
